Goal: Information Seeking & Learning: Learn about a topic

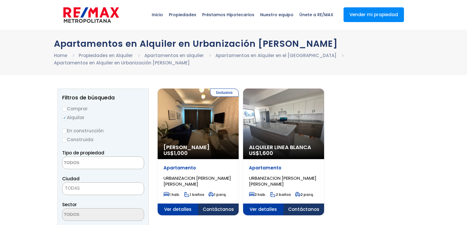
select select
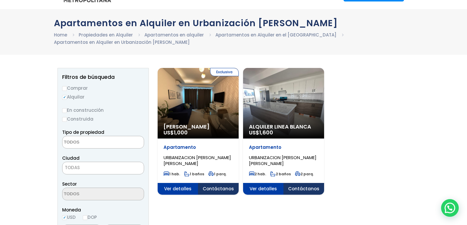
scroll to position [29, 0]
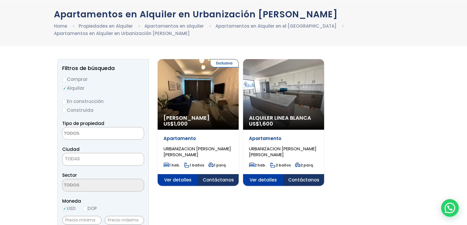
click at [181, 181] on span "Ver detalles" at bounding box center [177, 180] width 41 height 12
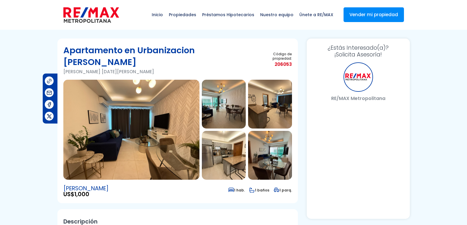
select select "DO"
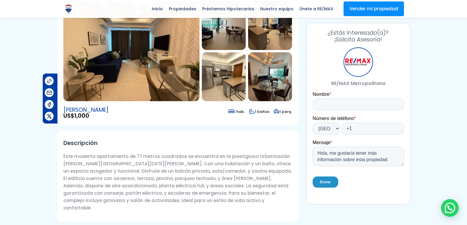
scroll to position [88, 0]
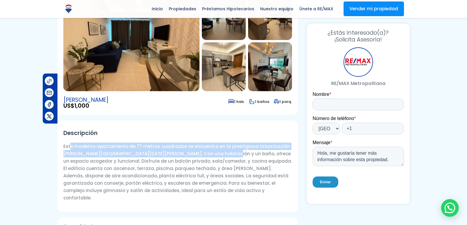
drag, startPoint x: 70, startPoint y: 135, endPoint x: 230, endPoint y: 143, distance: 160.4
click at [224, 144] on p "Este moderno apartamento de 77 metros cuadrados se encuentra en la prestigiosa …" at bounding box center [177, 172] width 228 height 59
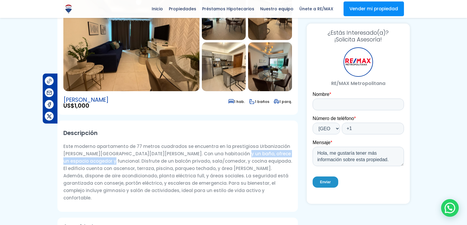
drag, startPoint x: 232, startPoint y: 143, endPoint x: 93, endPoint y: 153, distance: 139.8
click at [93, 153] on p "Este moderno apartamento de 77 metros cuadrados se encuentra en la prestigiosa …" at bounding box center [177, 172] width 228 height 59
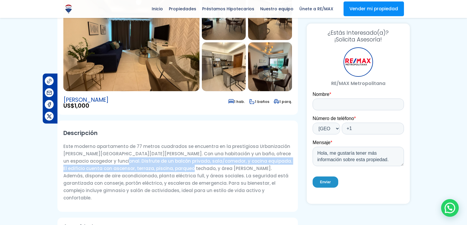
drag, startPoint x: 106, startPoint y: 150, endPoint x: 175, endPoint y: 155, distance: 68.5
click at [175, 155] on p "Este moderno apartamento de 77 metros cuadrados se encuentra en la prestigiosa …" at bounding box center [177, 172] width 228 height 59
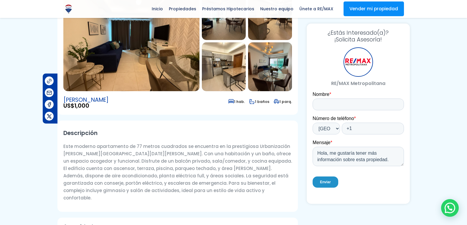
click at [184, 158] on p "Este moderno apartamento de 77 metros cuadrados se encuentra en la prestigiosa …" at bounding box center [177, 172] width 228 height 59
drag, startPoint x: 181, startPoint y: 156, endPoint x: 221, endPoint y: 157, distance: 40.6
click at [221, 157] on p "Este moderno apartamento de 77 metros cuadrados se encuentra en la prestigiosa …" at bounding box center [177, 172] width 228 height 59
drag, startPoint x: 235, startPoint y: 156, endPoint x: 104, endPoint y: 166, distance: 131.6
click at [102, 166] on p "Este moderno apartamento de 77 metros cuadrados se encuentra en la prestigiosa …" at bounding box center [177, 172] width 228 height 59
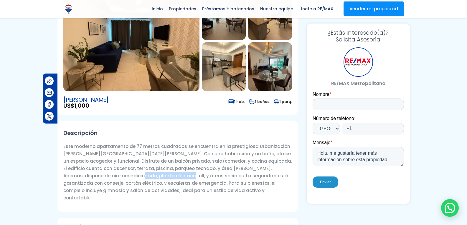
drag, startPoint x: 144, startPoint y: 165, endPoint x: 177, endPoint y: 163, distance: 33.3
click at [172, 164] on p "Este moderno apartamento de 77 metros cuadrados se encuentra en la prestigiosa …" at bounding box center [177, 172] width 228 height 59
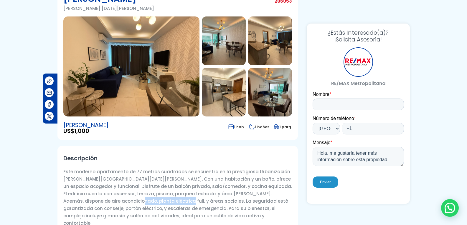
scroll to position [0, 0]
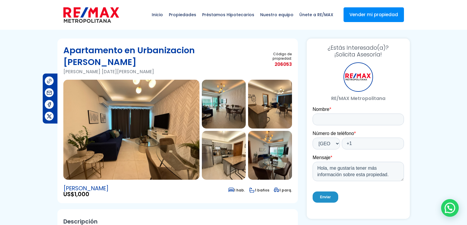
click at [166, 84] on img at bounding box center [131, 130] width 136 height 100
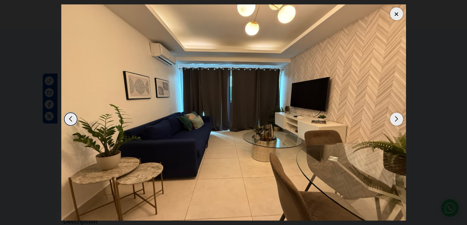
click at [398, 117] on div "Next slide" at bounding box center [396, 119] width 13 height 13
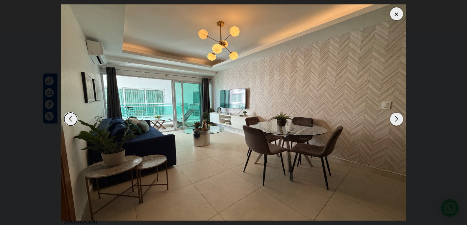
click at [398, 117] on div "Next slide" at bounding box center [396, 119] width 13 height 13
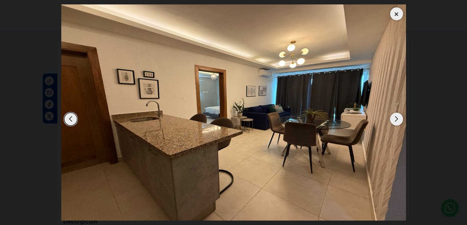
click at [398, 117] on div "Next slide" at bounding box center [396, 119] width 13 height 13
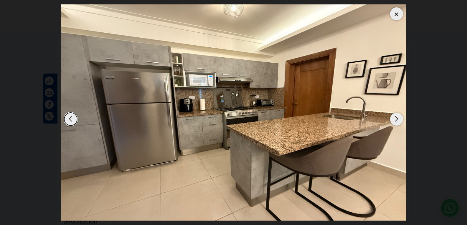
click at [398, 117] on div "Next slide" at bounding box center [396, 119] width 13 height 13
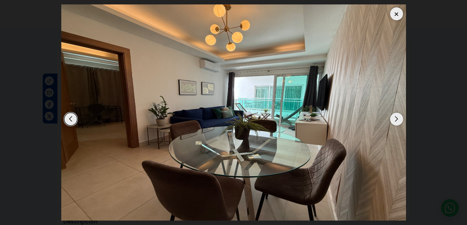
click at [398, 117] on div "Next slide" at bounding box center [396, 119] width 13 height 13
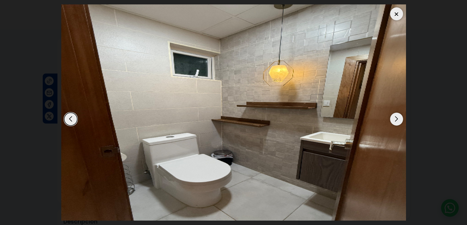
click at [398, 117] on div "Next slide" at bounding box center [396, 119] width 13 height 13
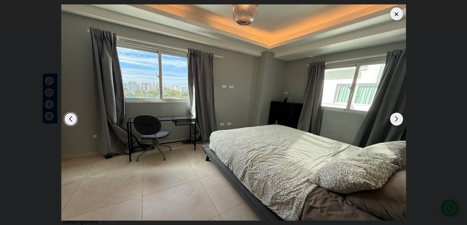
click at [398, 117] on div "Next slide" at bounding box center [396, 119] width 13 height 13
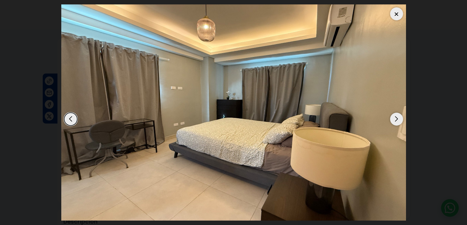
click at [398, 117] on div "Next slide" at bounding box center [396, 119] width 13 height 13
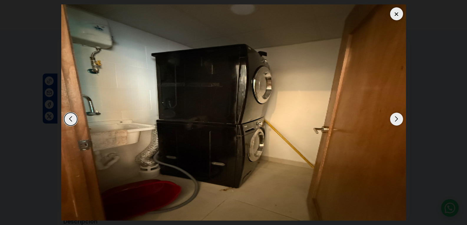
click at [394, 121] on div "Next slide" at bounding box center [396, 119] width 13 height 13
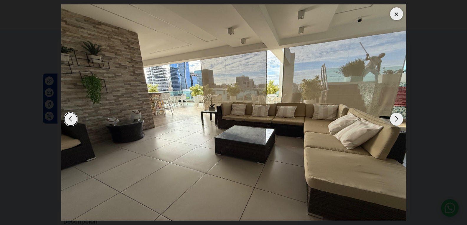
click at [394, 121] on div "Next slide" at bounding box center [396, 119] width 13 height 13
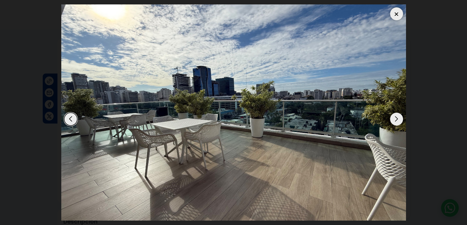
click at [395, 120] on div "Next slide" at bounding box center [396, 119] width 13 height 13
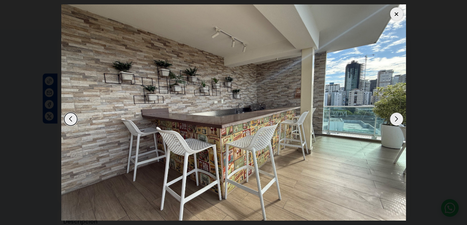
click at [395, 120] on div "Next slide" at bounding box center [396, 119] width 13 height 13
